Goal: Information Seeking & Learning: Learn about a topic

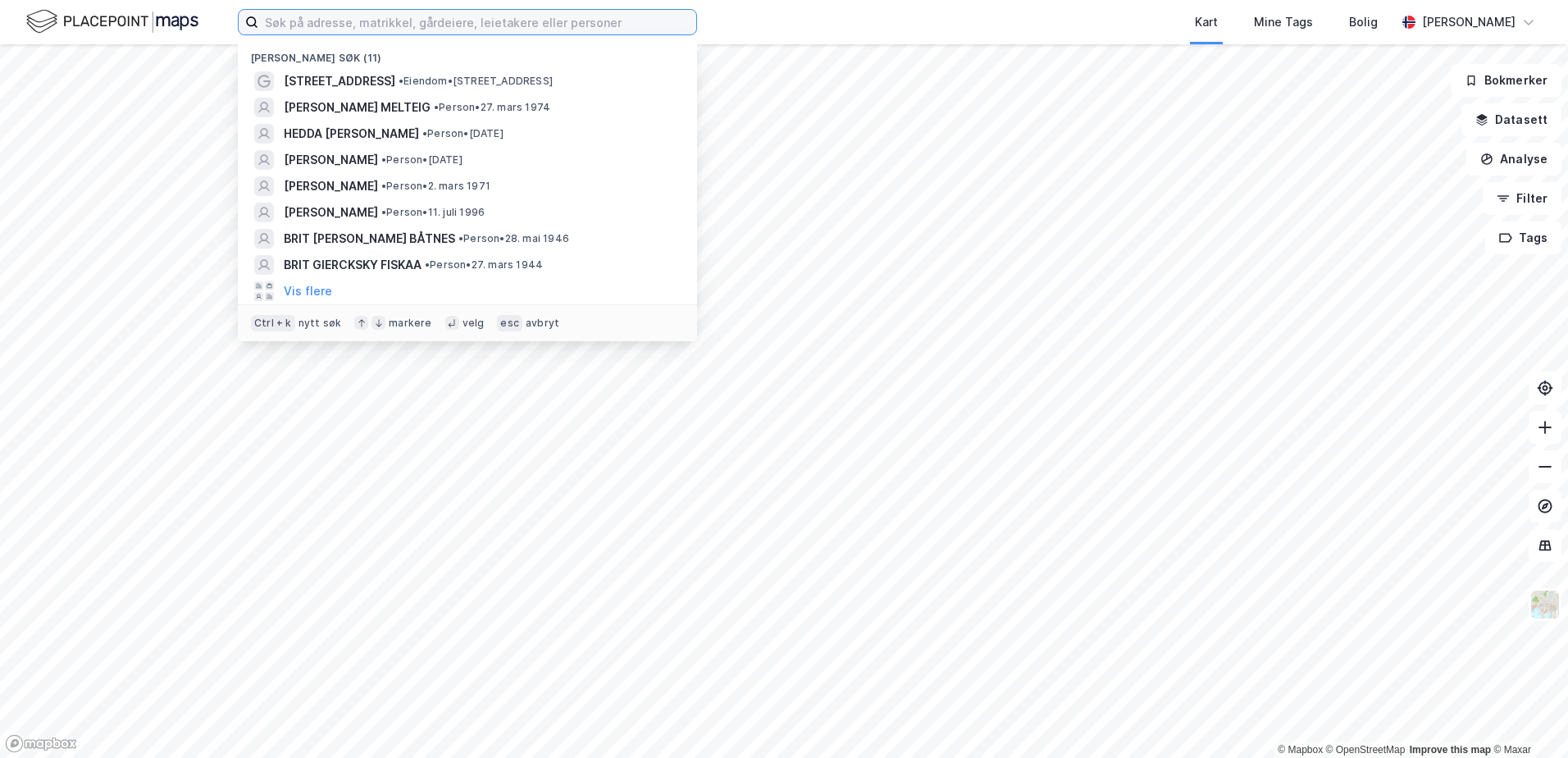
click at [454, 23] on input at bounding box center [477, 22] width 438 height 24
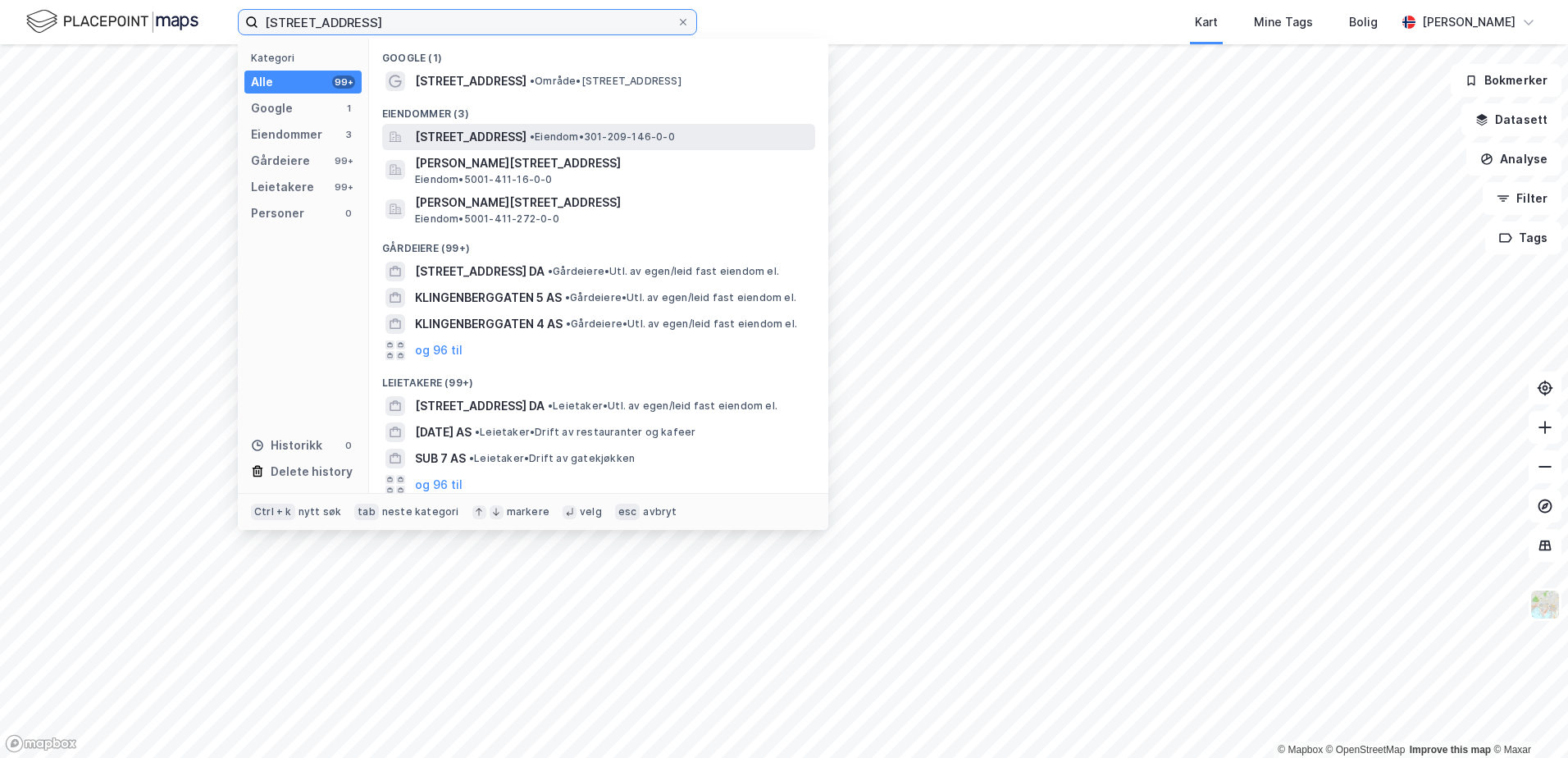
type input "[STREET_ADDRESS]"
click at [471, 137] on span "[STREET_ADDRESS]" at bounding box center [471, 136] width 112 height 20
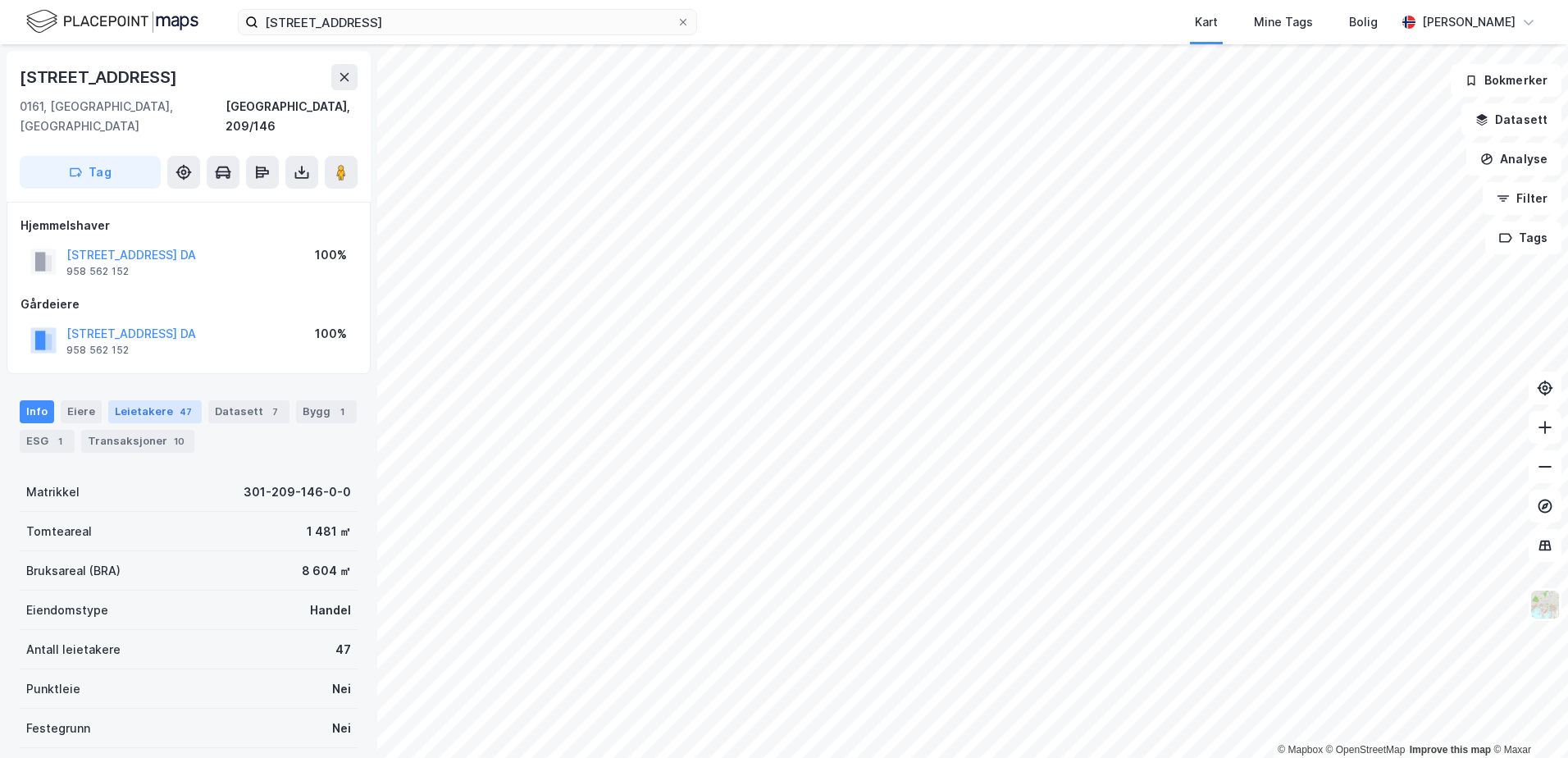
click at [146, 400] on div "Leietakere 47" at bounding box center [155, 411] width 94 height 23
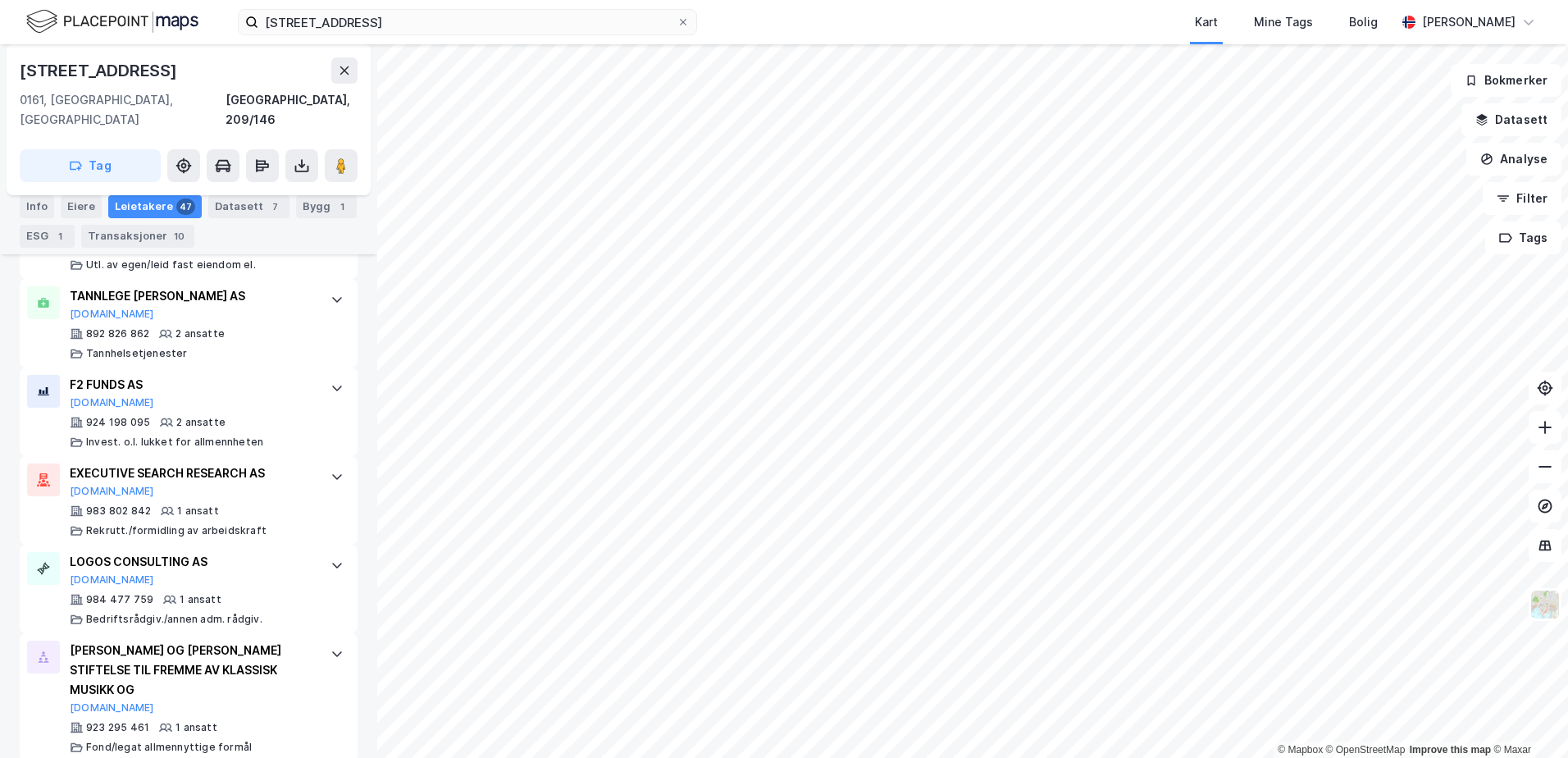
scroll to position [4090, 0]
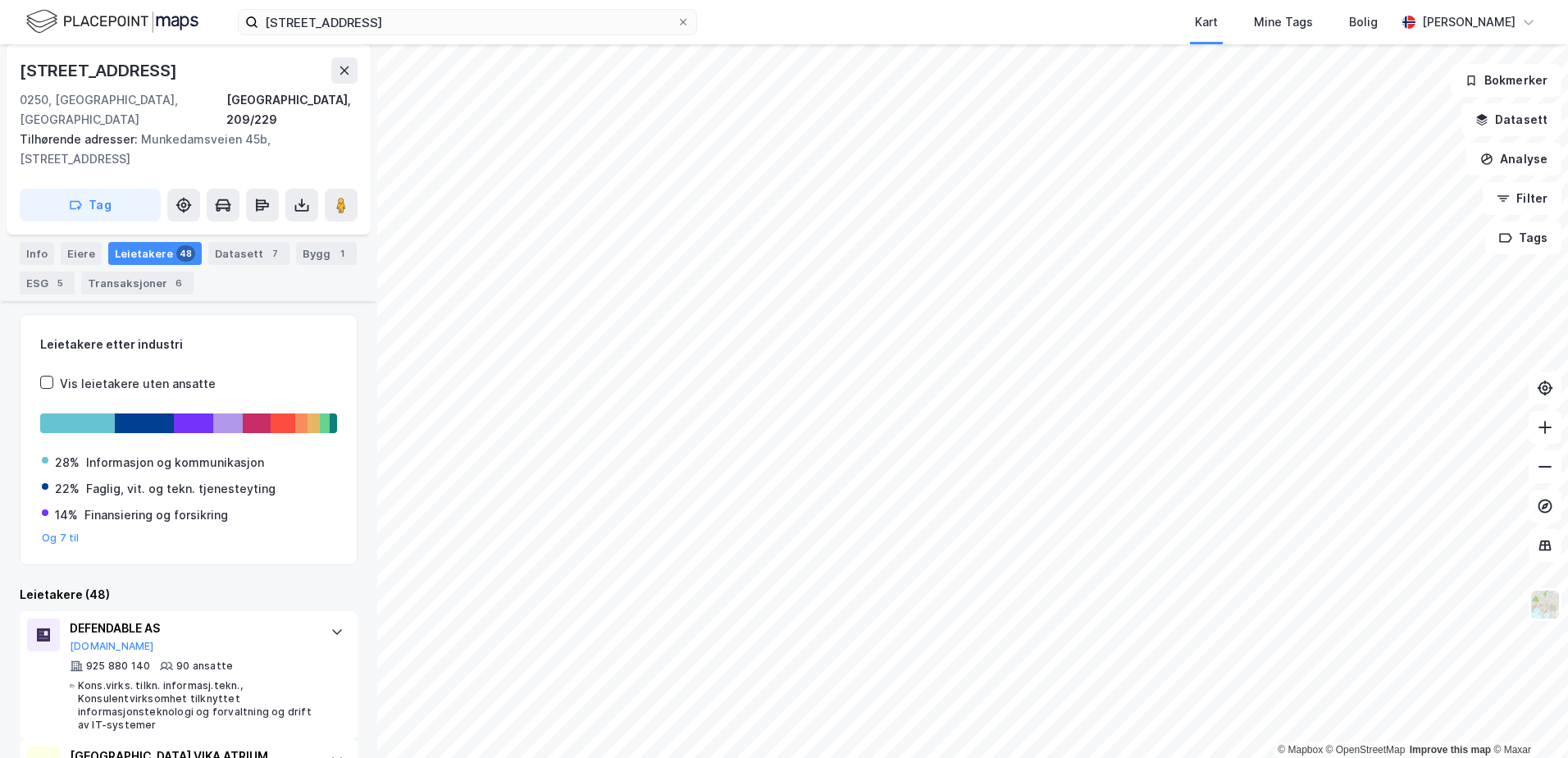
scroll to position [181, 0]
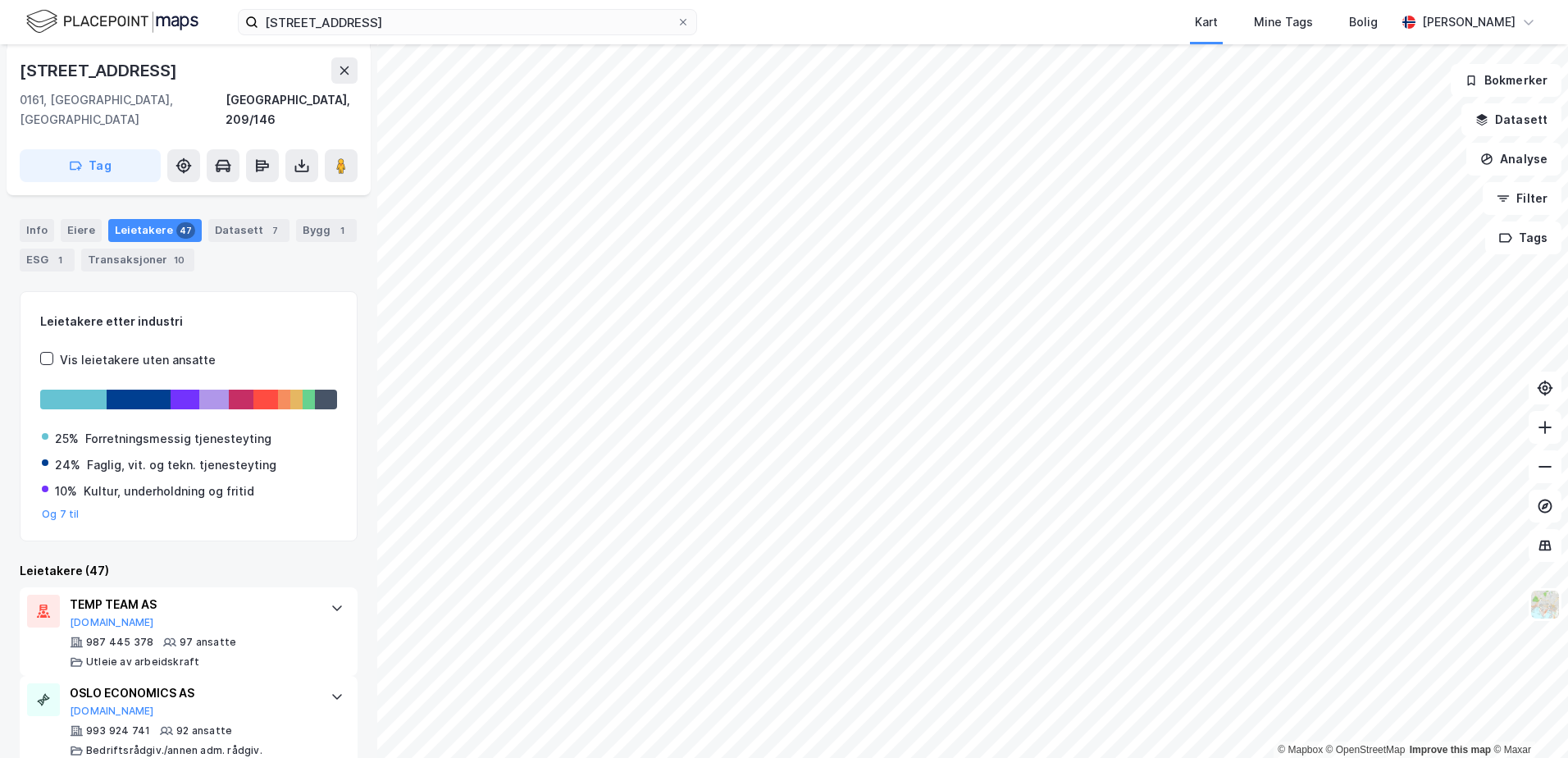
scroll to position [10, 0]
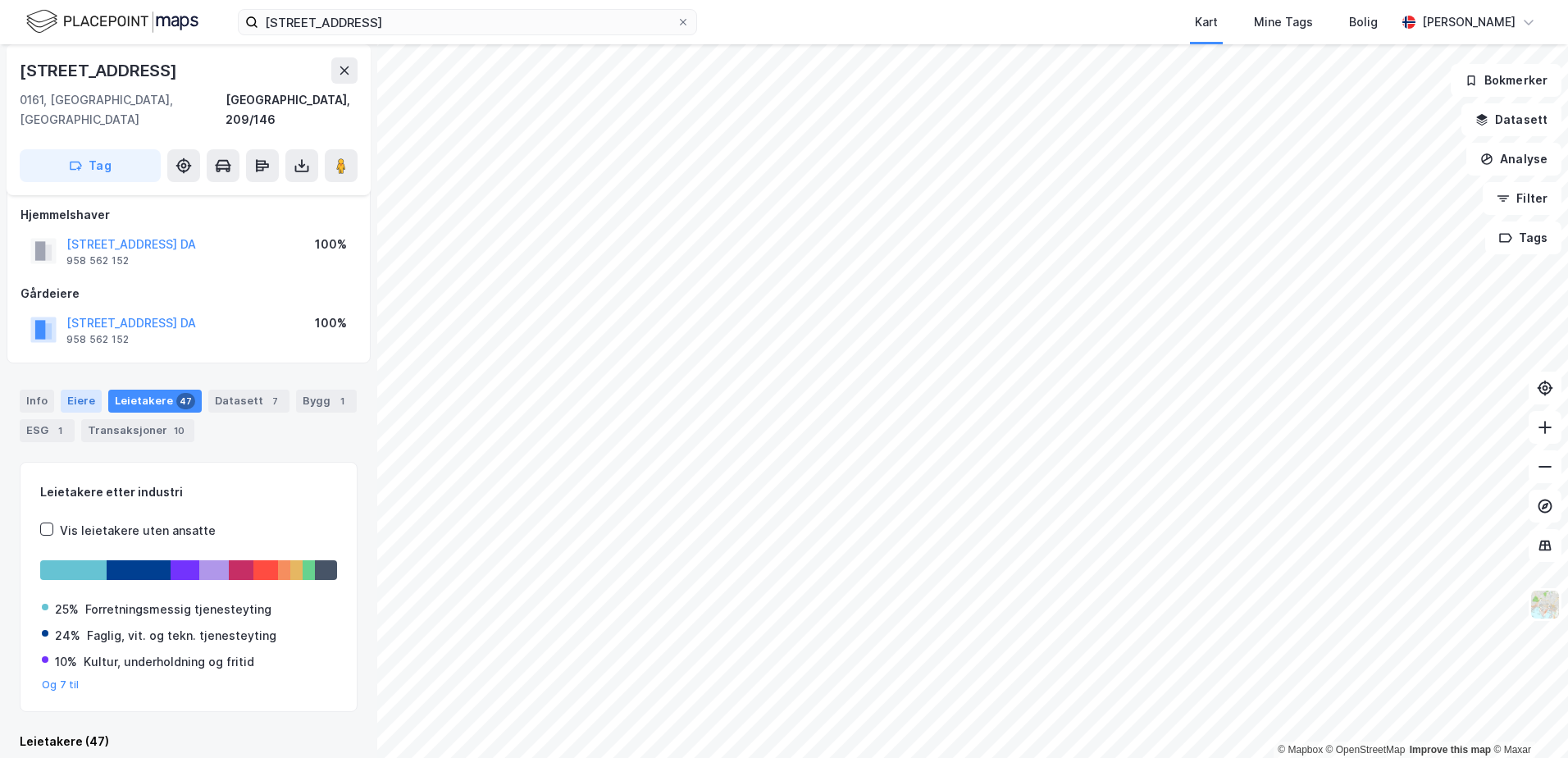
click at [87, 390] on div "Eiere" at bounding box center [82, 401] width 41 height 23
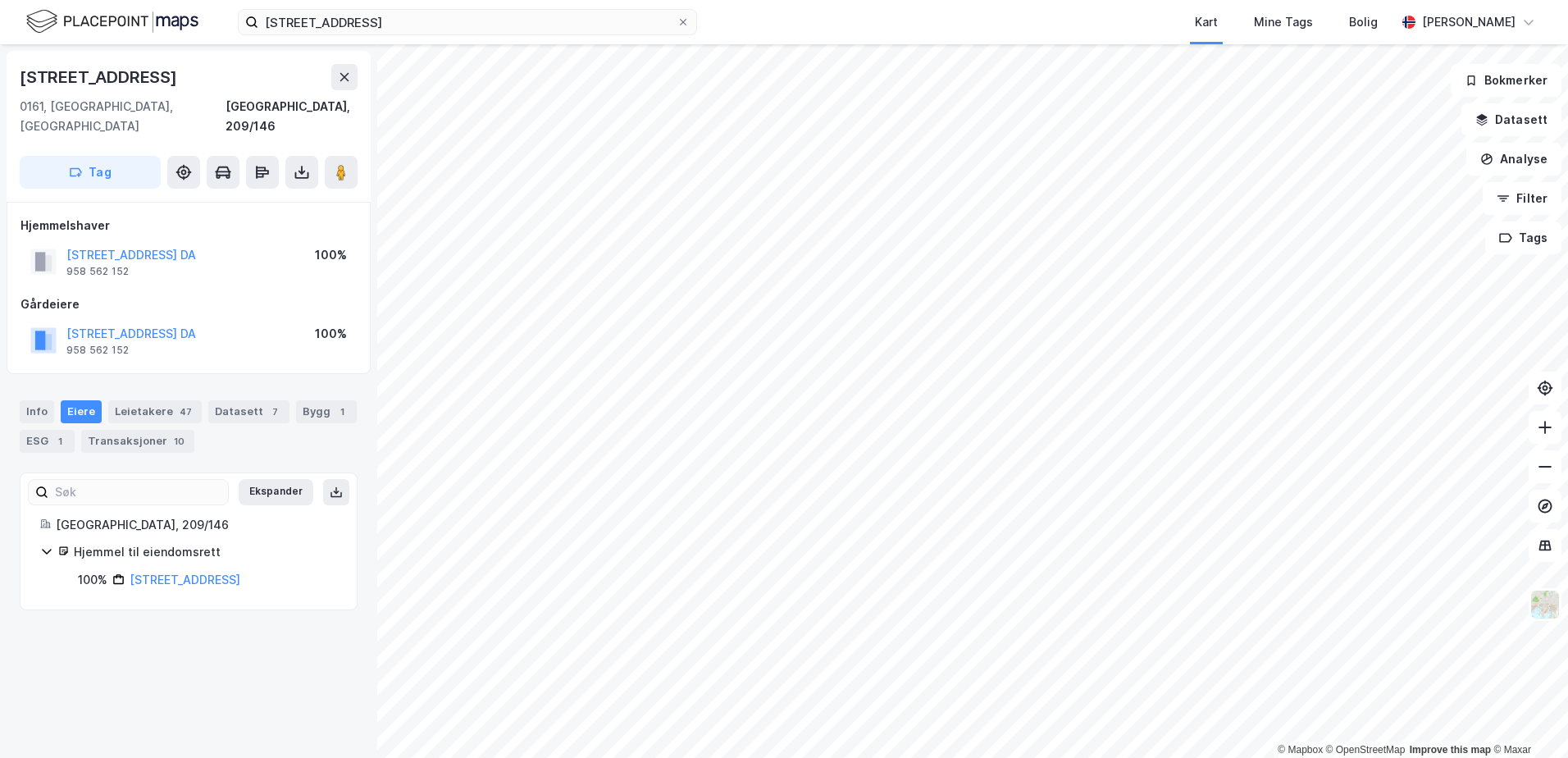
click at [46, 545] on icon at bounding box center [47, 551] width 13 height 13
click at [114, 542] on div "Hjemmel til eiendomsrett" at bounding box center [206, 551] width 263 height 20
click at [200, 572] on link "[STREET_ADDRESS]" at bounding box center [185, 579] width 111 height 14
click at [140, 400] on div "Leietakere 47" at bounding box center [155, 411] width 94 height 23
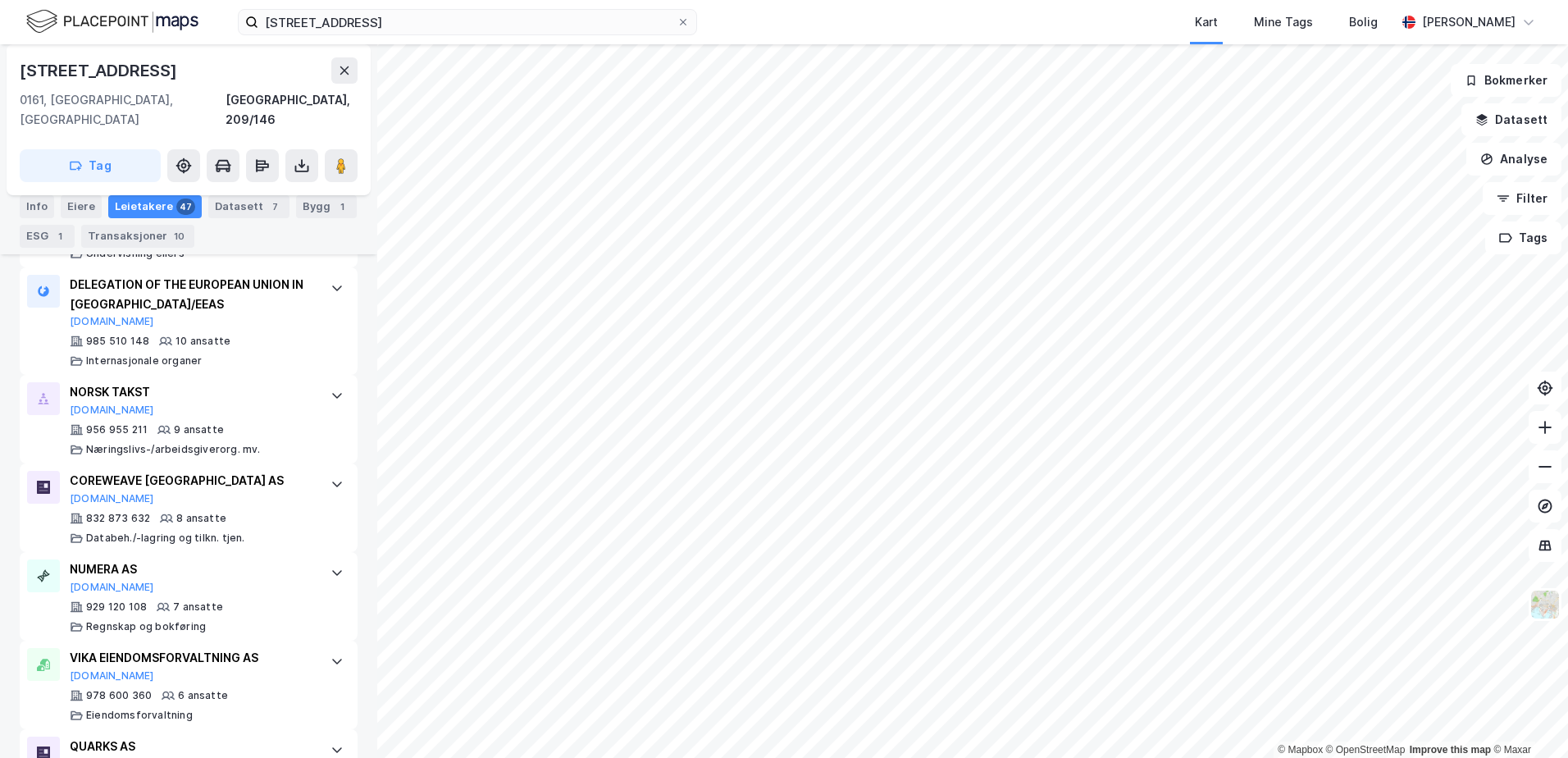
scroll to position [1674, 0]
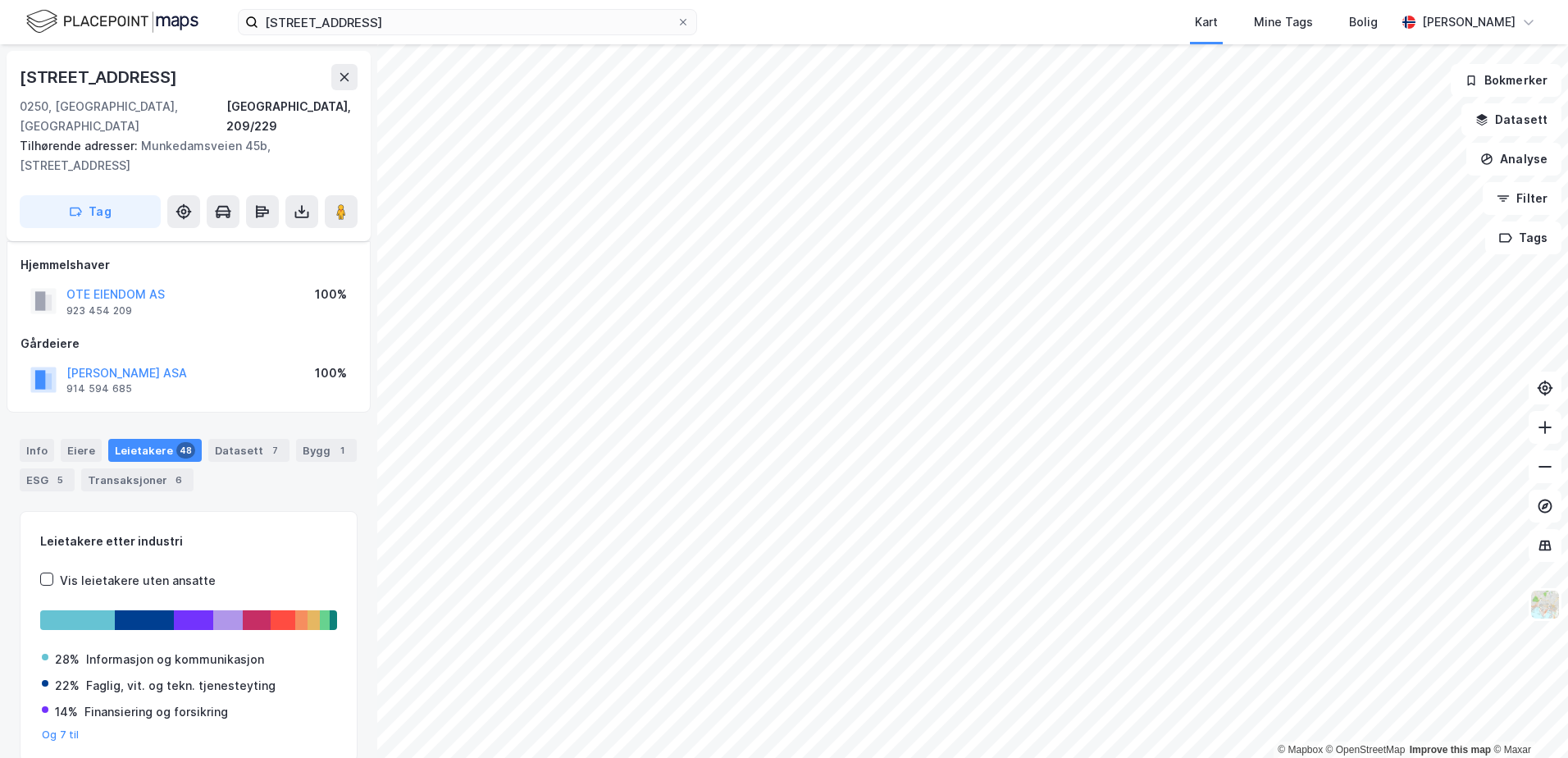
scroll to position [50, 0]
